Goal: Check status: Check status

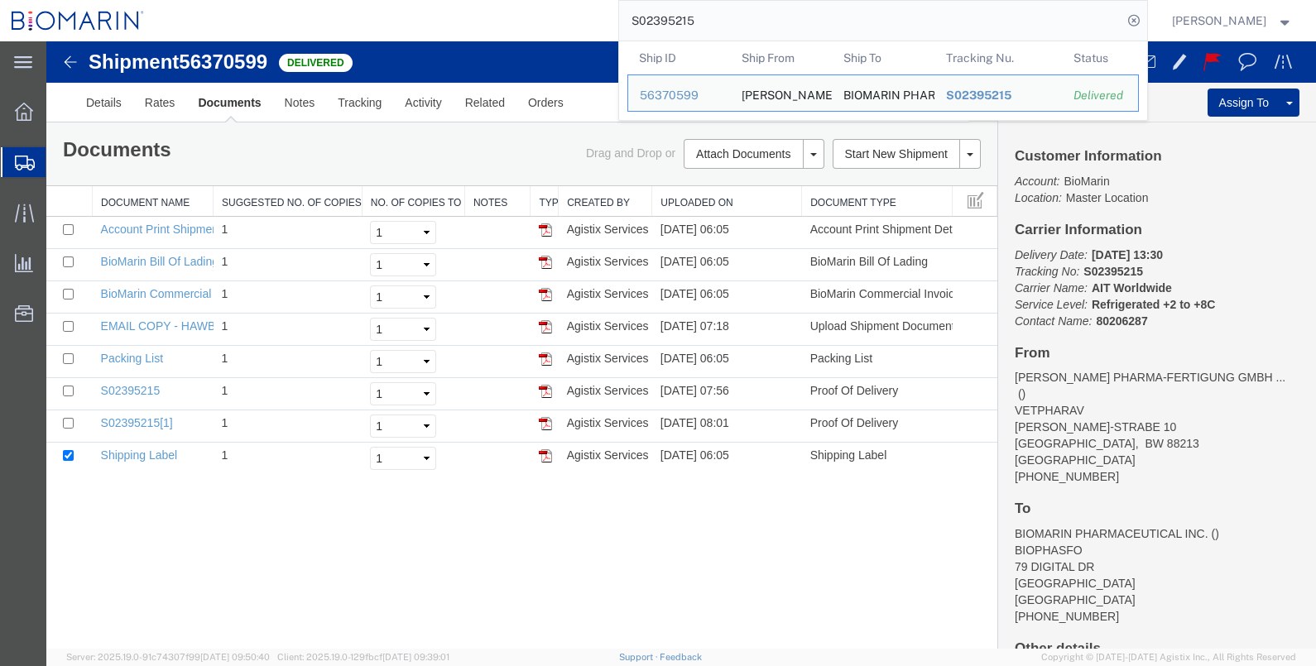
drag, startPoint x: 760, startPoint y: 20, endPoint x: 338, endPoint y: -12, distance: 423.2
click at [338, 0] on html "main_menu Created with Sketch. Collapse Menu Overview Shipments Shipment Manage…" at bounding box center [658, 333] width 1316 height 666
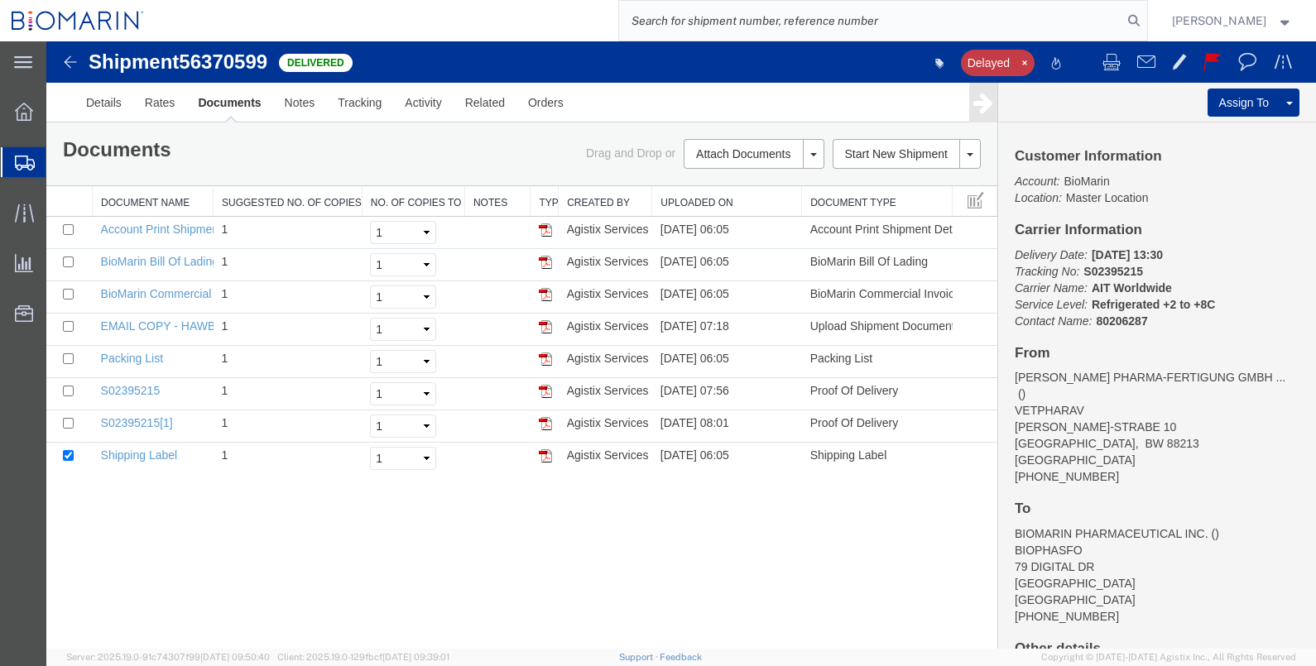
paste input "S02444710"
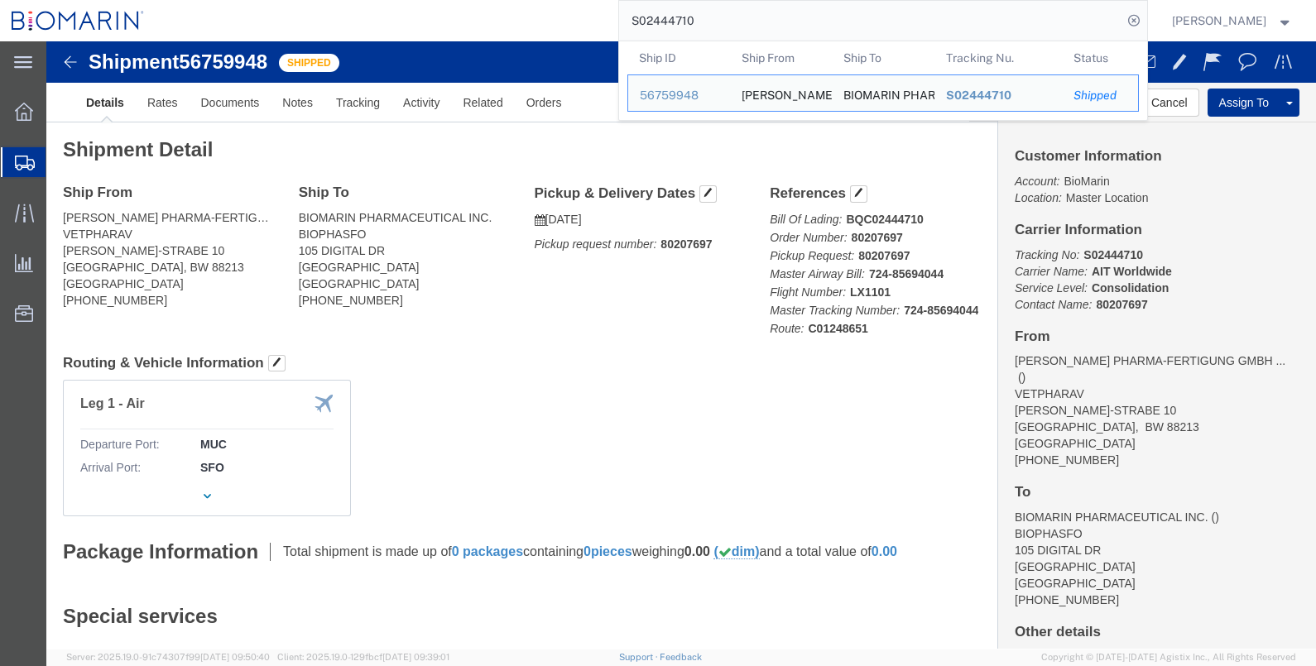
drag, startPoint x: 760, startPoint y: 29, endPoint x: 588, endPoint y: 19, distance: 173.2
click at [588, 19] on div "S02444710 Ship ID Ship From Ship To Tracking Nu. Status Ship ID 56759948 Ship F…" at bounding box center [651, 20] width 991 height 41
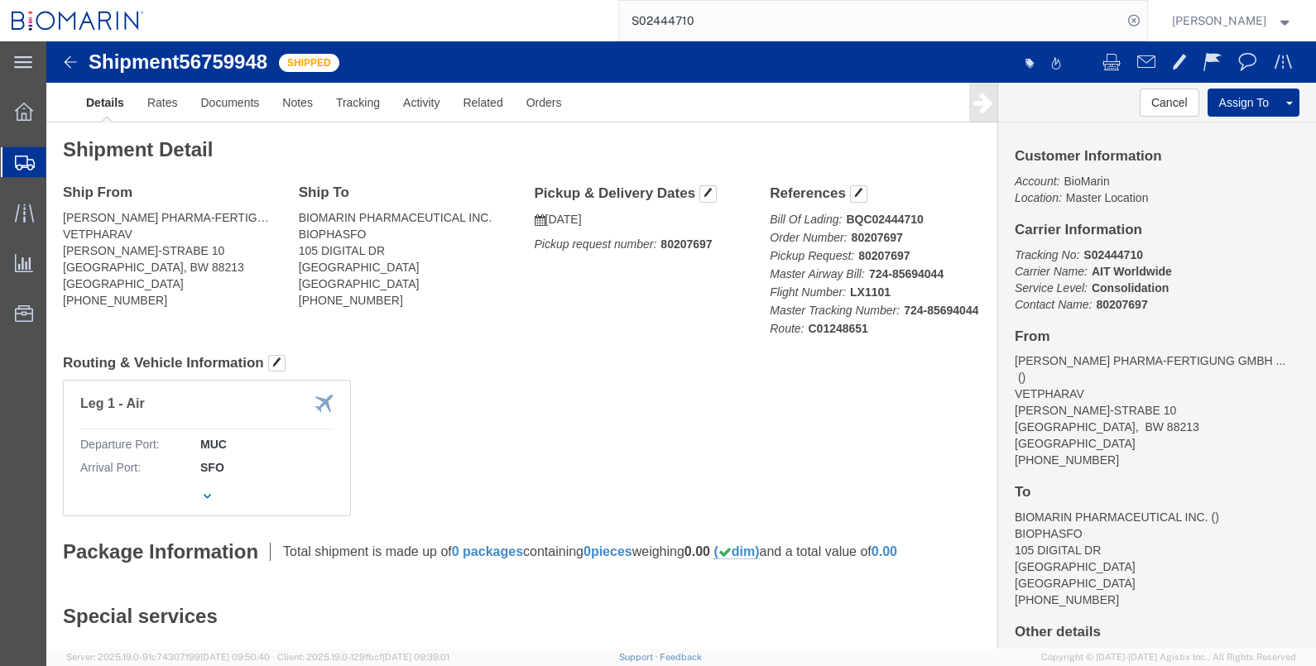
paste input "S02439106"
type input "S02439106"
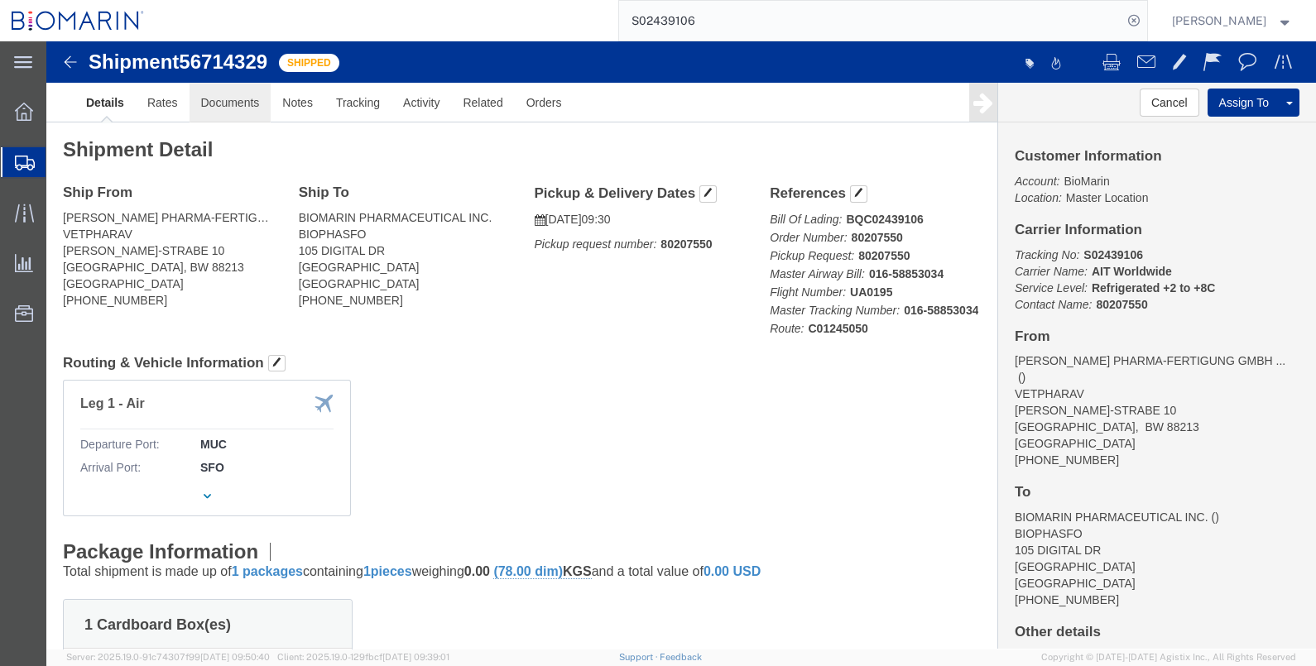
click link "Documents"
